Goal: Transaction & Acquisition: Purchase product/service

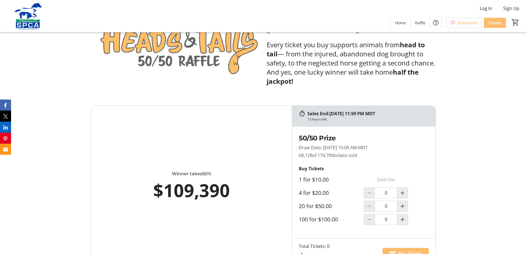
scroll to position [304, 0]
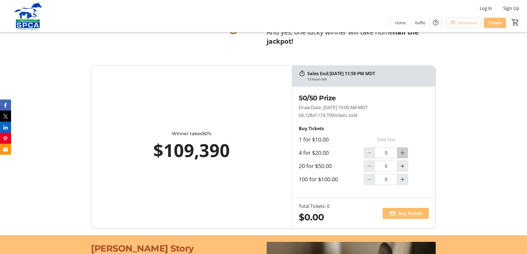
click at [403, 153] on mat-icon "Increment by one" at bounding box center [402, 153] width 7 height 7
type input "1"
click at [402, 212] on span "Buy Tickets" at bounding box center [410, 213] width 24 height 7
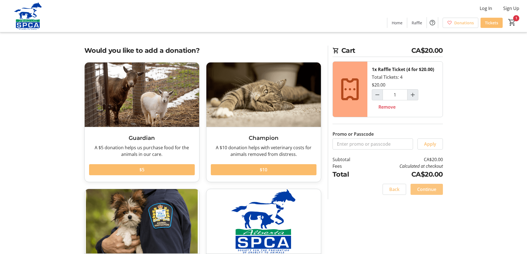
click at [424, 190] on span "Continue" at bounding box center [426, 189] width 19 height 7
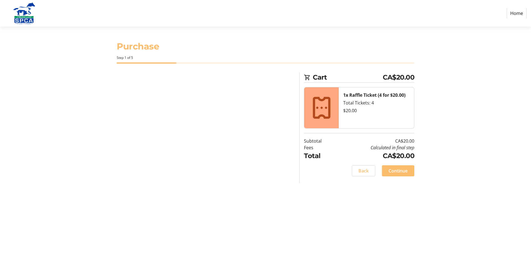
select select "CA"
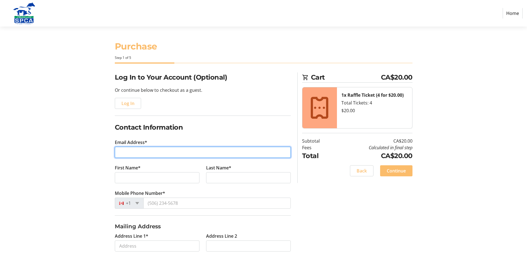
click at [134, 154] on input "Email Address*" at bounding box center [203, 152] width 176 height 11
type input "[EMAIL_ADDRESS][DOMAIN_NAME]"
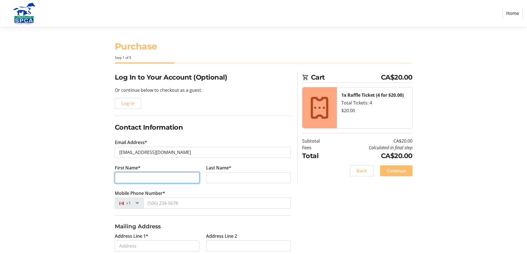
click at [142, 177] on input "First Name*" at bounding box center [157, 177] width 85 height 11
type input "Pat"
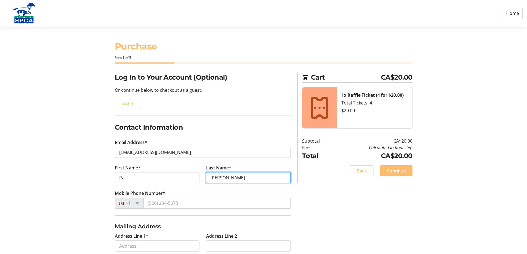
type input "[PERSON_NAME]"
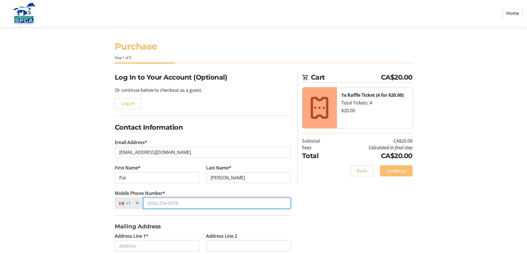
click at [180, 205] on input "Mobile Phone Number*" at bounding box center [216, 203] width 147 height 11
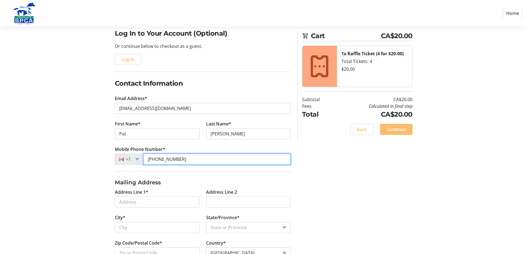
scroll to position [55, 0]
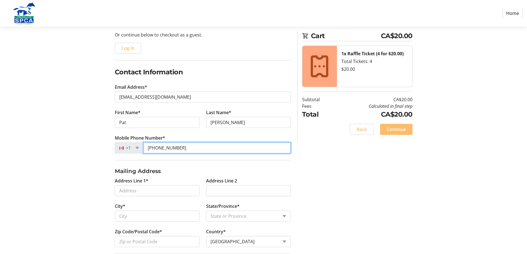
type input "[PHONE_NUMBER]"
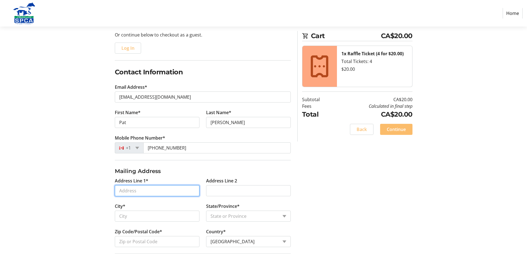
click at [143, 192] on input "Address Line 1*" at bounding box center [157, 190] width 85 height 11
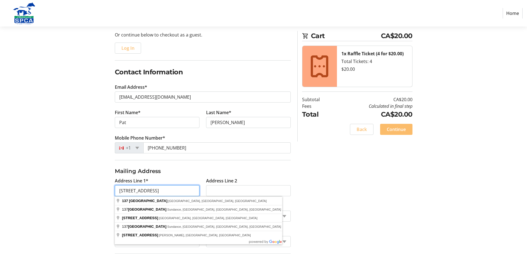
type input "[STREET_ADDRESS]"
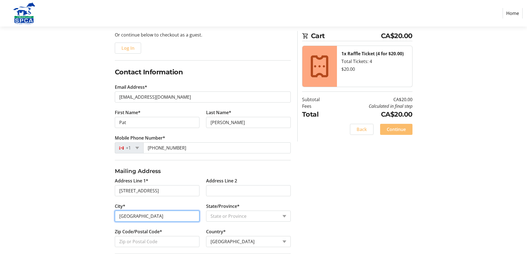
type input "[GEOGRAPHIC_DATA]"
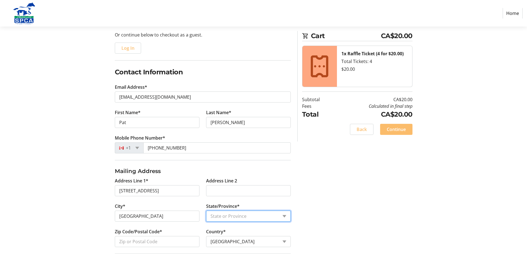
select select "AB"
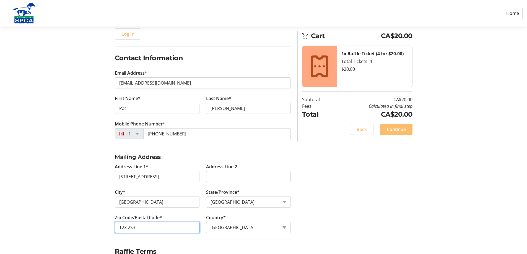
scroll to position [96, 0]
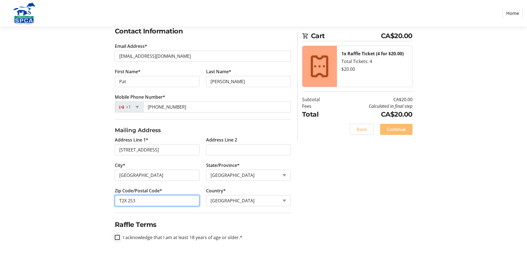
type input "T2X 2S3"
click at [118, 238] on input "I acknowledge that I am at least 18 years of age or older.*" at bounding box center [117, 237] width 5 height 5
checkbox input "true"
click at [397, 129] on span "Continue" at bounding box center [396, 129] width 19 height 7
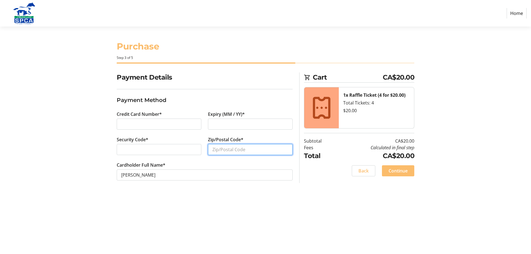
click at [231, 149] on input "Zip/Postal Code*" at bounding box center [250, 149] width 85 height 11
type input "T2X 2S3"
click at [400, 171] on span "Continue" at bounding box center [398, 171] width 19 height 7
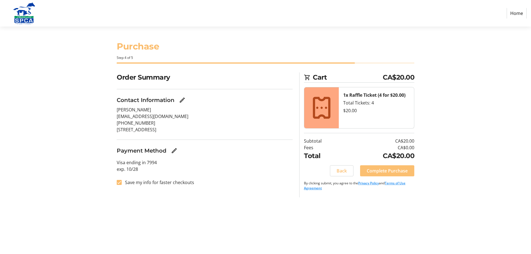
click at [377, 173] on span "Complete Purchase" at bounding box center [387, 171] width 41 height 7
